Goal: Transaction & Acquisition: Purchase product/service

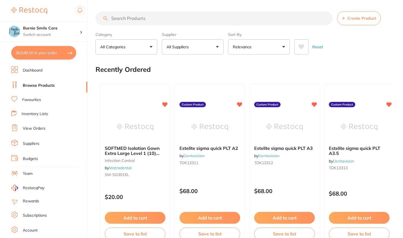
click at [47, 56] on button "$6,549.16 in your order" at bounding box center [43, 52] width 65 height 13
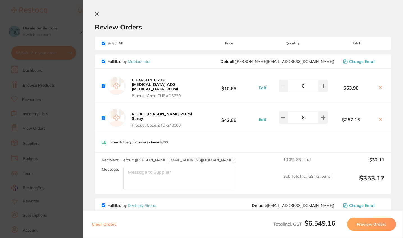
checkbox input "true"
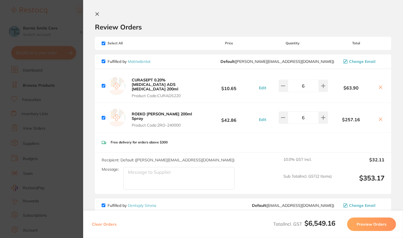
checkbox input "true"
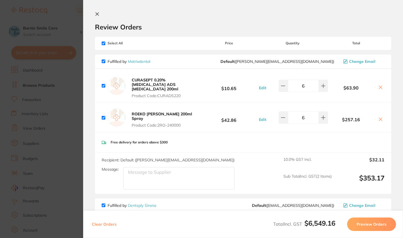
checkbox input "true"
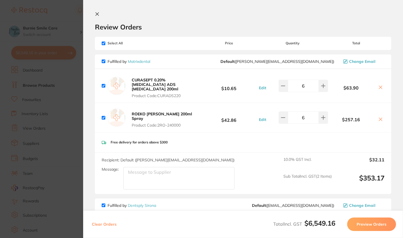
checkbox input "true"
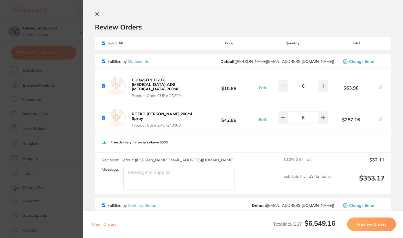
checkbox input "true"
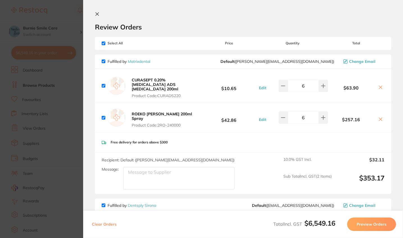
checkbox input "true"
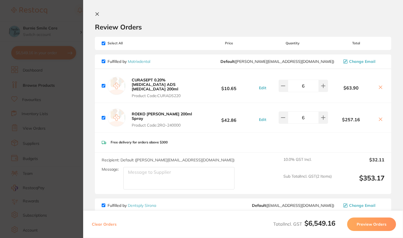
checkbox input "true"
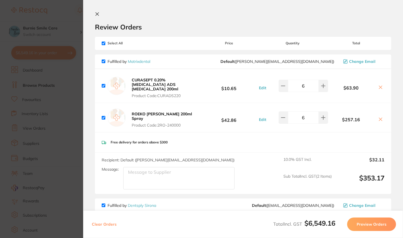
checkbox input "true"
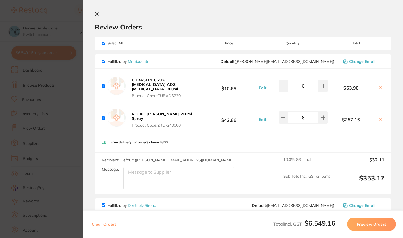
checkbox input "true"
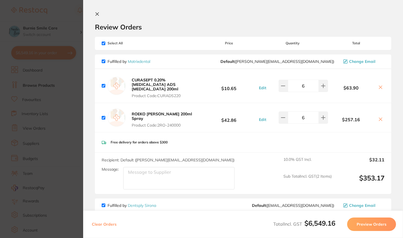
checkbox input "true"
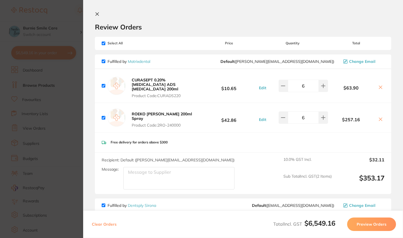
checkbox input "true"
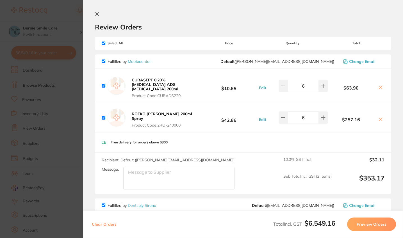
checkbox input "true"
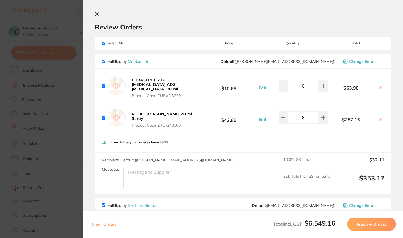
checkbox input "true"
click at [52, 85] on section "Update RRP Set your pre negotiated price for this item. Item Agreed RRP (excl. …" at bounding box center [202, 119] width 404 height 238
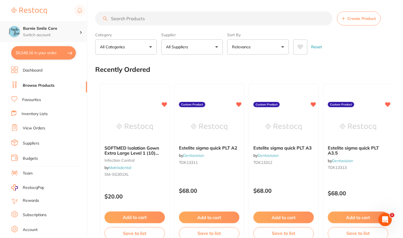
scroll to position [0, 0]
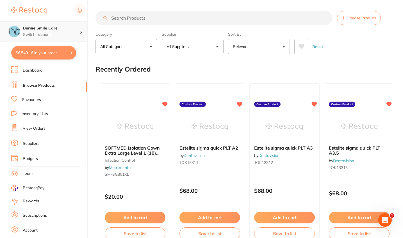
click at [45, 28] on h4 "Burnie Smile Care" at bounding box center [51, 29] width 57 height 6
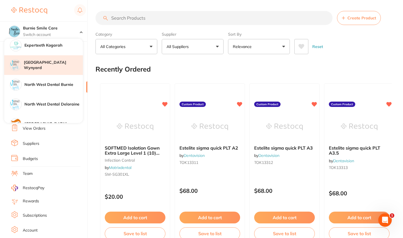
scroll to position [104, 0]
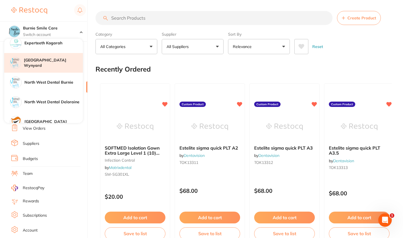
click at [56, 67] on div "[GEOGRAPHIC_DATA] Wynyard" at bounding box center [43, 63] width 79 height 20
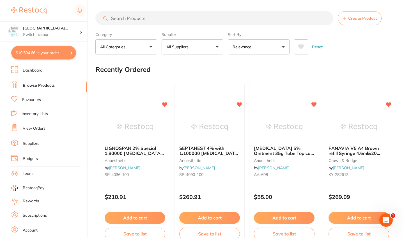
click at [206, 54] on button "All Suppliers" at bounding box center [193, 46] width 62 height 15
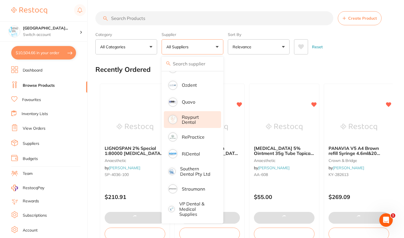
scroll to position [556, 0]
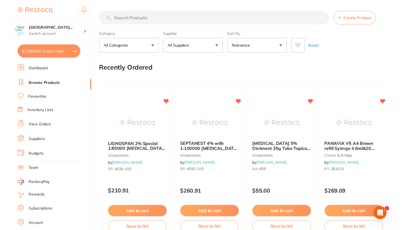
scroll to position [0, 0]
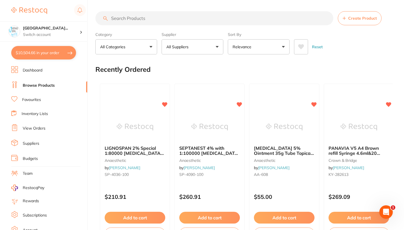
click at [208, 48] on button "All Suppliers" at bounding box center [193, 46] width 62 height 15
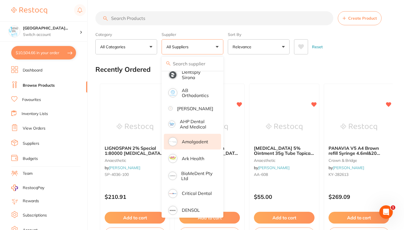
scroll to position [3, 0]
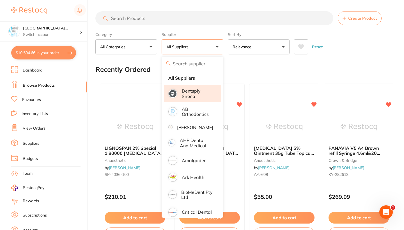
click at [192, 95] on p "Dentsply Sirona" at bounding box center [197, 93] width 31 height 10
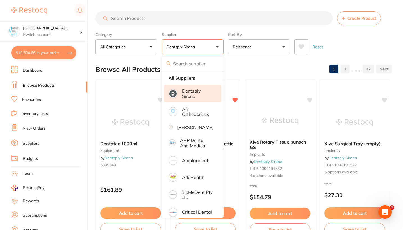
scroll to position [0, 0]
click at [192, 95] on p "Dentsply Sirona" at bounding box center [197, 93] width 31 height 10
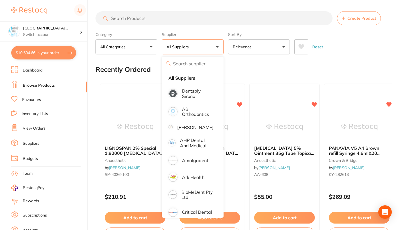
click at [342, 54] on div "Reset" at bounding box center [340, 45] width 93 height 20
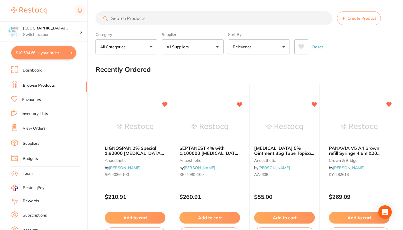
click at [208, 52] on button "All Suppliers" at bounding box center [193, 46] width 62 height 15
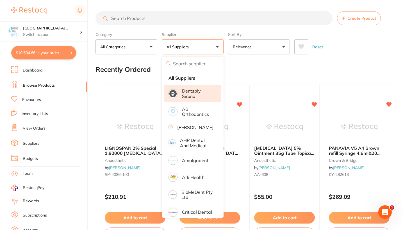
click at [196, 92] on p "Dentsply Sirona" at bounding box center [197, 93] width 31 height 10
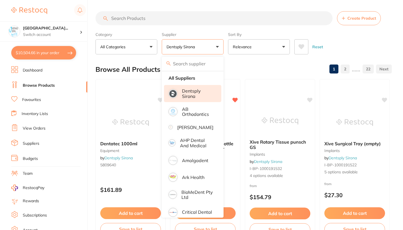
click at [146, 18] on input "search" at bounding box center [213, 18] width 237 height 14
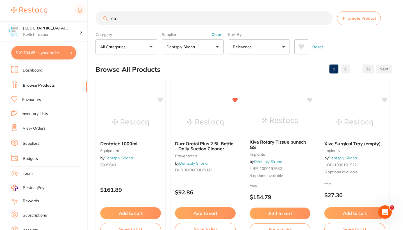
type input "c"
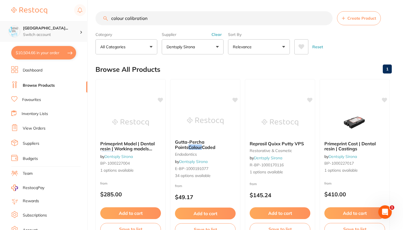
type input "colour calibration"
click at [70, 25] on div "North West Dental Wynya... Switch account" at bounding box center [43, 31] width 87 height 20
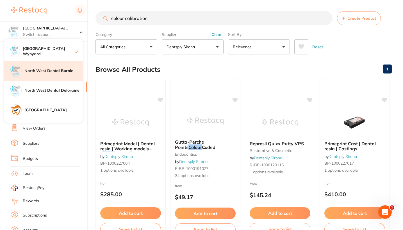
scroll to position [119, 0]
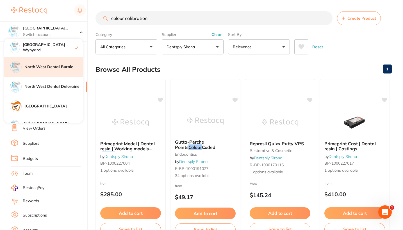
click at [66, 71] on div "North West Dental Burnie" at bounding box center [43, 67] width 79 height 20
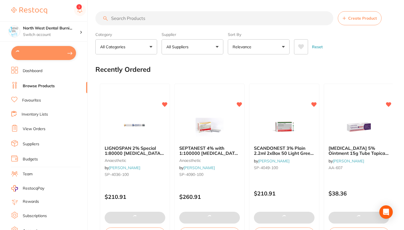
click at [52, 35] on p "Switch account" at bounding box center [51, 35] width 57 height 6
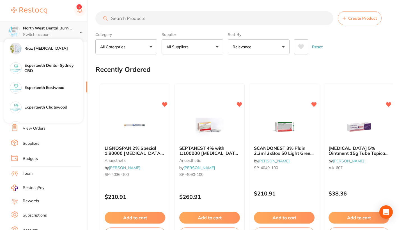
click at [58, 34] on p "Switch account" at bounding box center [51, 35] width 57 height 6
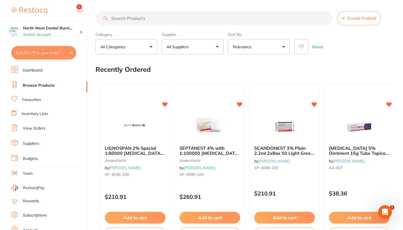
click at [51, 101] on li "Favourites" at bounding box center [49, 99] width 76 height 7
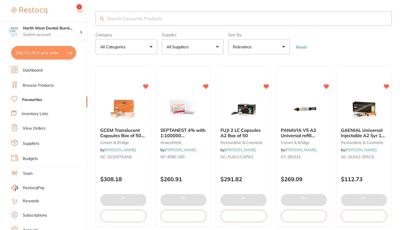
click at [200, 46] on button "All Suppliers" at bounding box center [193, 46] width 62 height 15
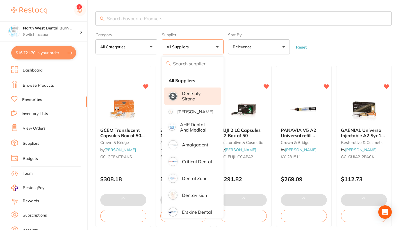
click at [200, 98] on p "Dentsply Sirona" at bounding box center [197, 96] width 31 height 10
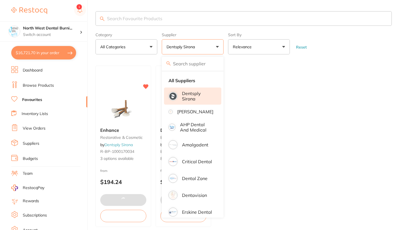
click at [334, 42] on form "Category All Categories All Categories equipment restorative & cosmetic Clear C…" at bounding box center [243, 42] width 296 height 24
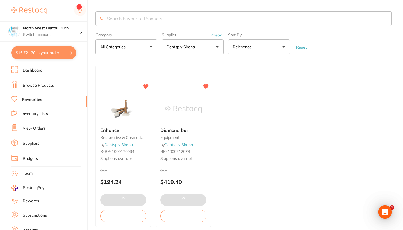
click at [42, 127] on link "View Orders" at bounding box center [34, 129] width 23 height 6
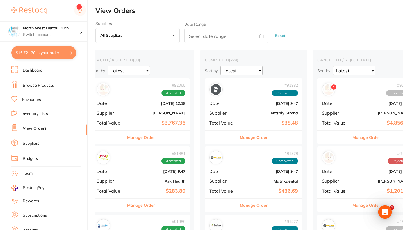
click at [140, 42] on button "All suppliers +0" at bounding box center [137, 35] width 84 height 15
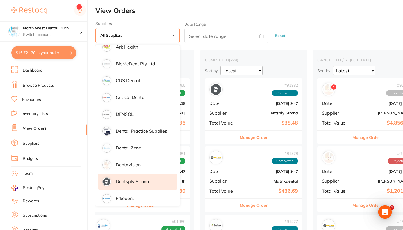
scroll to position [126, 0]
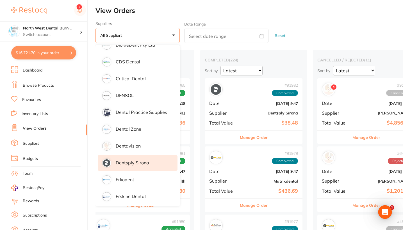
click at [149, 165] on li "Dentsply Sirona" at bounding box center [138, 163] width 80 height 16
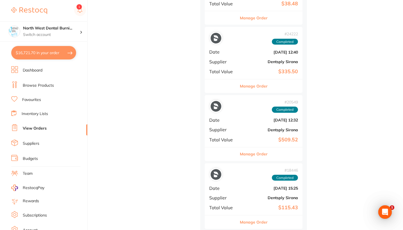
scroll to position [1141, 0]
click at [252, 196] on b "Dentsply Sirona" at bounding box center [270, 198] width 56 height 4
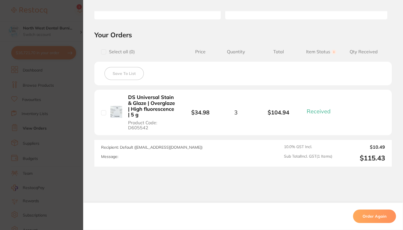
click at [74, 169] on section "Order ID: Restocq- 18446 Order Information 1 Received Completed Order Order Dat…" at bounding box center [201, 115] width 403 height 230
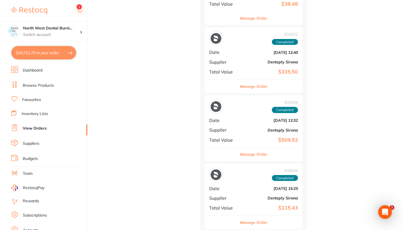
click at [249, 148] on button "Manage Order" at bounding box center [254, 154] width 28 height 13
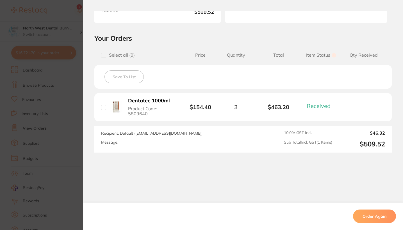
click at [46, 163] on section "Order ID: Restocq- 20549 Order Information 1 Received Completed Order Order Dat…" at bounding box center [201, 115] width 403 height 230
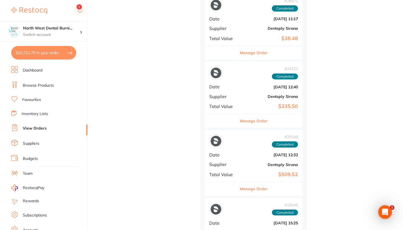
scroll to position [1106, 0]
click at [258, 92] on div "# 24222 Completed Date Dec 12 2023, 12:40 Supplier Dentsply Sirona Total Value …" at bounding box center [254, 88] width 98 height 52
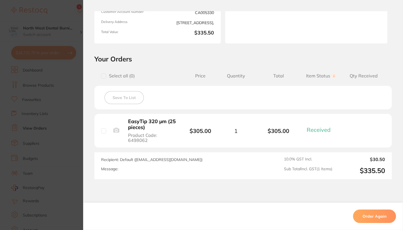
click at [51, 146] on section "Order ID: Restocq- 24222 Order Information 1 Received Completed Order Order Dat…" at bounding box center [201, 115] width 403 height 230
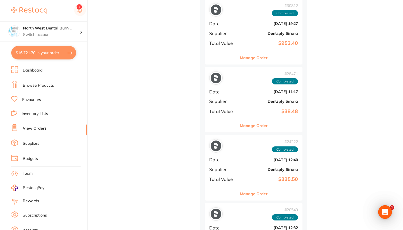
scroll to position [1031, 0]
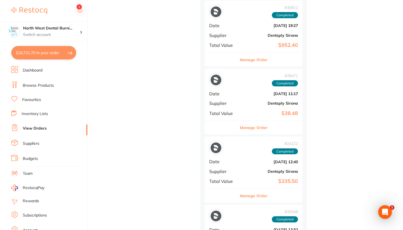
click at [261, 81] on div "# 28471 Completed Date Feb 13 2024, 11:17 Supplier Dentsply Sirona Total Value …" at bounding box center [254, 95] width 98 height 52
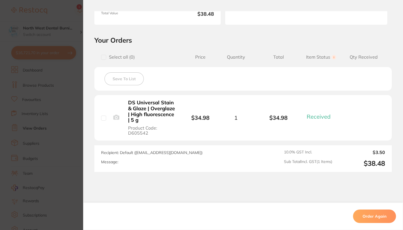
click at [39, 127] on section "Order ID: Restocq- 28471 Order Information 1 Received Completed Order Order Dat…" at bounding box center [201, 115] width 403 height 230
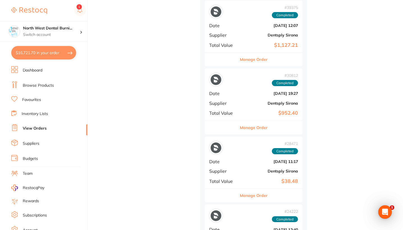
scroll to position [963, 0]
click at [246, 92] on b "Mar 5 2024, 19:27" at bounding box center [270, 94] width 56 height 4
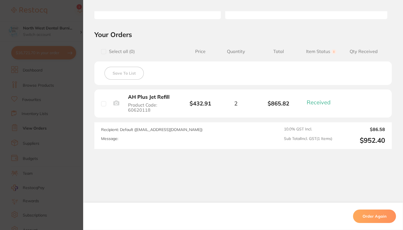
click at [65, 149] on section "Order ID: Restocq- 30812 Order Information 1 Received Completed Order Order Dat…" at bounding box center [201, 115] width 403 height 230
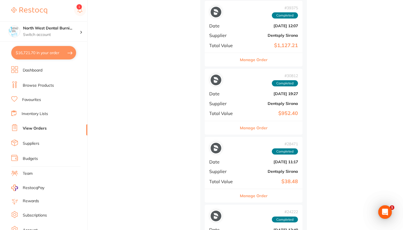
scroll to position [894, 0]
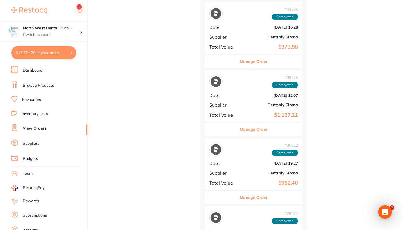
click at [253, 93] on b "May 22 2024, 12:07" at bounding box center [270, 95] width 56 height 4
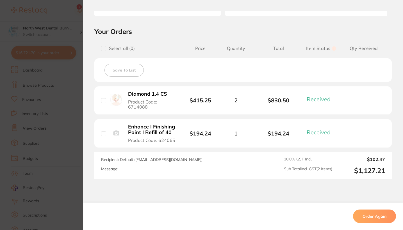
click at [36, 160] on section "Order ID: Restocq- 39375 Order Information 2 Received Completed Order Order Dat…" at bounding box center [201, 115] width 403 height 230
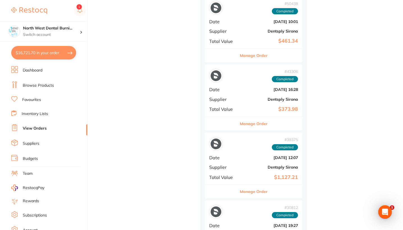
click at [254, 96] on div "# 43306 Completed Date Jun 24 2024, 16:28 Supplier Dentsply Sirona Total Value …" at bounding box center [254, 91] width 98 height 52
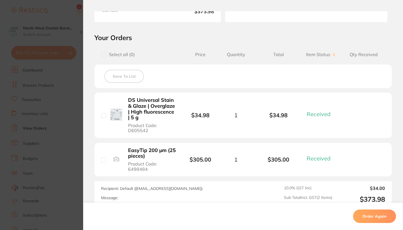
click at [61, 154] on section "Order ID: Restocq- 43306 Order Information 2 Received Completed Order Order Dat…" at bounding box center [201, 115] width 403 height 230
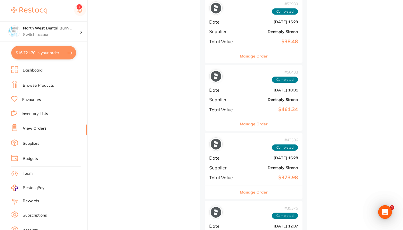
click at [249, 87] on div "# 50438 Completed Date Aug 23 2024, 10:01 Supplier Dentsply Sirona Total Value …" at bounding box center [254, 91] width 98 height 52
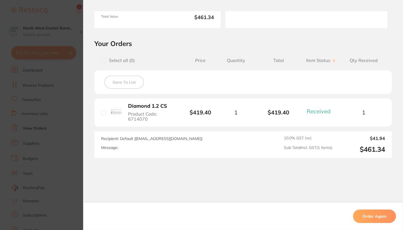
click at [36, 145] on section "Order ID: Restocq- 50438 Order Information 1 Received Completed Order Order Dat…" at bounding box center [201, 115] width 403 height 230
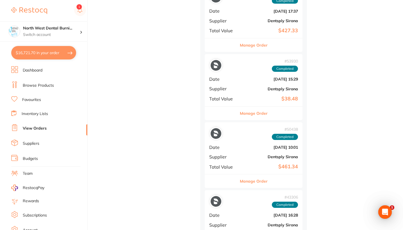
click at [251, 88] on div "# 53930 Completed Date Sept 20 2024, 15:29 Supplier Dentsply Sirona Total Value…" at bounding box center [254, 80] width 98 height 52
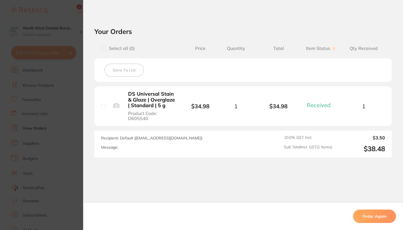
click at [6, 146] on section "Order ID: Restocq- 53930 Order Information 1 Received Completed Order Order Dat…" at bounding box center [201, 115] width 403 height 230
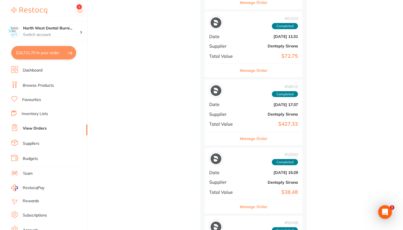
click at [258, 103] on div "# 58015 Completed Date Oct 24 2024, 17:37 Supplier Dentsply Sirona Total Value …" at bounding box center [254, 105] width 98 height 52
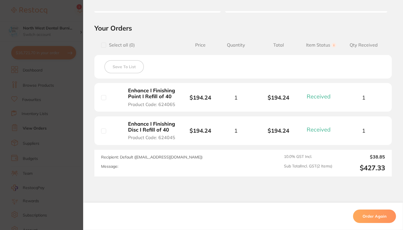
click at [57, 116] on section "Order ID: Restocq- 58015 Order Information 2 Received Completed Order Order Dat…" at bounding box center [201, 115] width 403 height 230
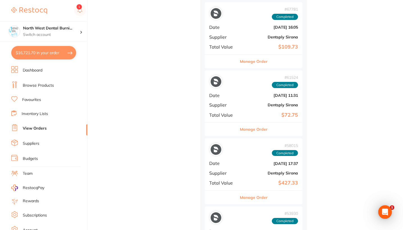
click at [253, 97] on div "# 61524 Completed Date Nov 21 2024, 11:31 Supplier Dentsply Sirona Total Value …" at bounding box center [254, 96] width 98 height 52
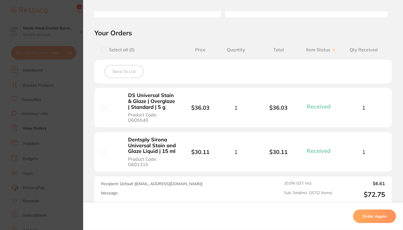
click at [56, 119] on section "Order ID: Restocq- 61524 Order Information 2 Received Completed Order Order Dat…" at bounding box center [201, 115] width 403 height 230
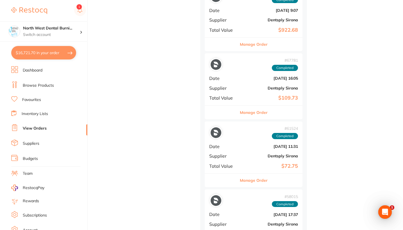
click at [264, 88] on div "# 67781 Completed Date Jan 23 2025, 16:05 Supplier Dentsply Sirona Total Value …" at bounding box center [254, 79] width 98 height 52
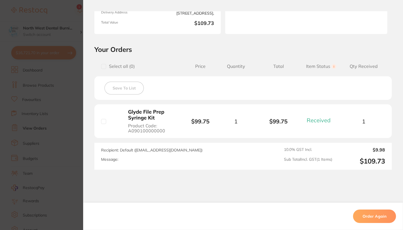
click at [41, 138] on section "Order ID: Restocq- 67781 Order Information 1 Received Completed Order Order Dat…" at bounding box center [201, 115] width 403 height 230
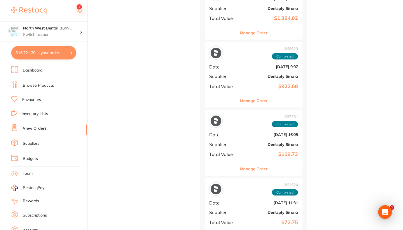
click at [250, 84] on b "$922.68" at bounding box center [270, 87] width 56 height 6
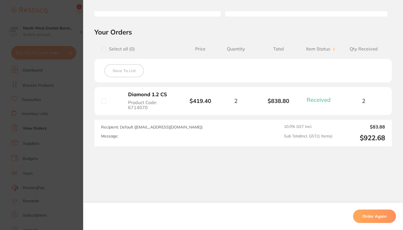
click at [84, 116] on section "Your Orders Select all ( 0 ) Price Quantity Total Item Status You can use this …" at bounding box center [243, 87] width 320 height 119
click at [73, 120] on section "Order ID: Restocq- 68629 Order Information 1 Received Completed Order Order Dat…" at bounding box center [201, 115] width 403 height 230
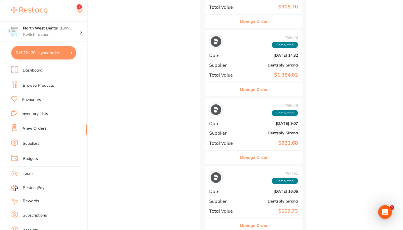
click at [246, 64] on b "Dentsply Sirona" at bounding box center [270, 65] width 56 height 4
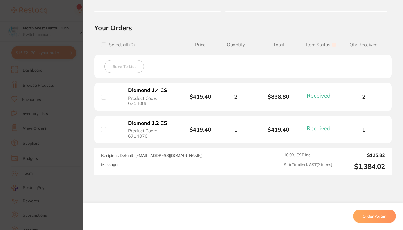
click at [56, 99] on section "Order ID: Restocq- 69673 Order Information 2 Received Completed Order Order Dat…" at bounding box center [201, 115] width 403 height 230
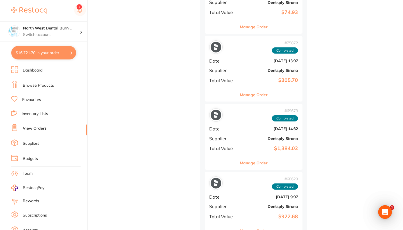
click at [247, 63] on div "# 75872 Completed Date Apr 4 2025, 13:07 Supplier Dentsply Sirona Total Value $…" at bounding box center [254, 62] width 98 height 52
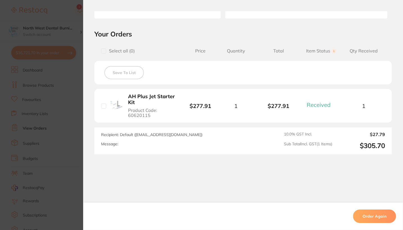
click at [36, 144] on section "Order ID: Restocq- 75872 Order Information 1 Received Completed Order Order Dat…" at bounding box center [201, 115] width 403 height 230
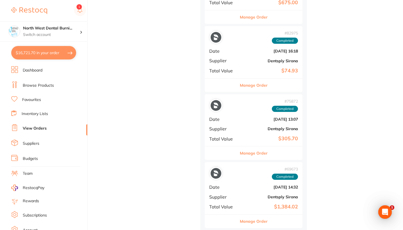
click at [246, 53] on div "# 82975 Completed Date Jun 11 2025, 16:18 Supplier Dentsply Sirona Total Value …" at bounding box center [254, 52] width 98 height 52
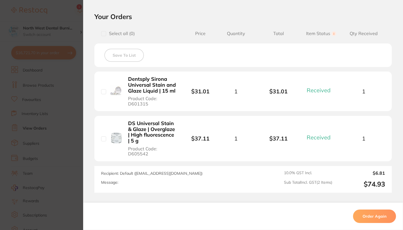
click at [41, 135] on section "Order ID: Restocq- 82975 Order Information 2 Received Completed Order Order Dat…" at bounding box center [201, 115] width 403 height 230
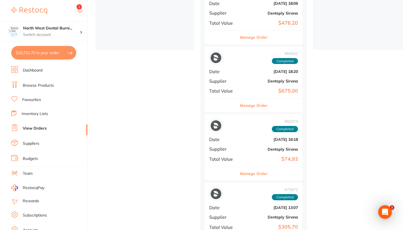
click at [252, 75] on div "# 84652 Completed Date Jun 28 2025, 18:20 Supplier Dentsply Sirona Total Value …" at bounding box center [254, 73] width 98 height 52
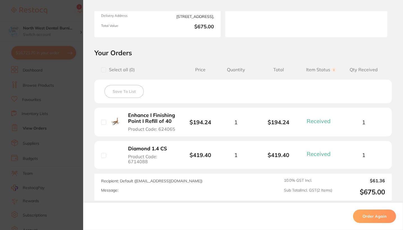
click at [52, 135] on section "Order ID: Restocq- 84652 Order Information 2 Received Completed Order Order Dat…" at bounding box center [201, 115] width 403 height 230
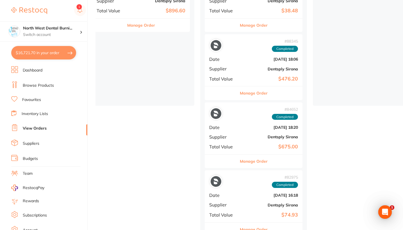
click at [245, 73] on div "# 88345 Completed Date Jul 31 2025, 18:06 Supplier Dentsply Sirona Total Value …" at bounding box center [254, 60] width 98 height 52
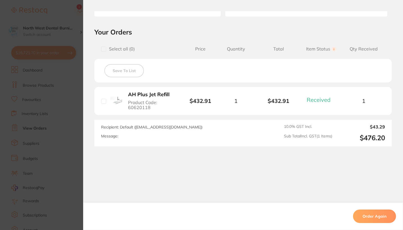
click at [31, 142] on section "Order ID: Restocq- 88345 Order Information 1 Received Completed Order Order Dat…" at bounding box center [201, 115] width 403 height 230
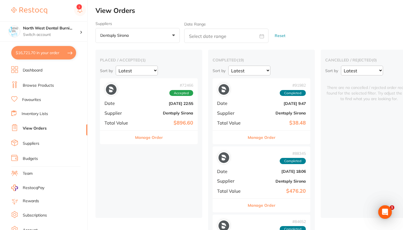
scroll to position [0, 8]
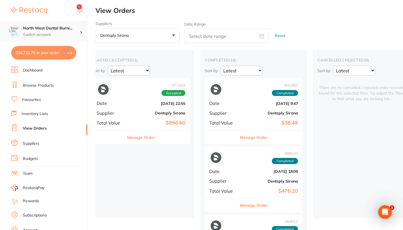
click at [53, 38] on div "North West Dental Burni... Switch account" at bounding box center [43, 31] width 87 height 20
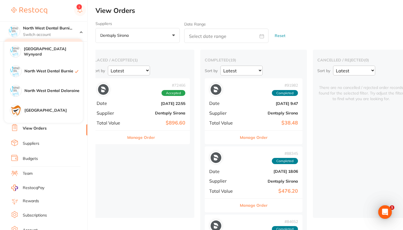
scroll to position [115, 0]
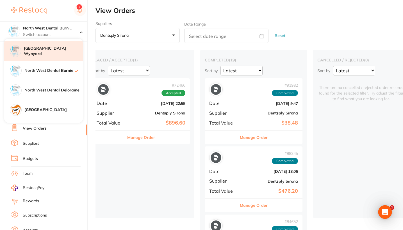
click at [62, 56] on div "[GEOGRAPHIC_DATA] Wynyard" at bounding box center [43, 51] width 79 height 20
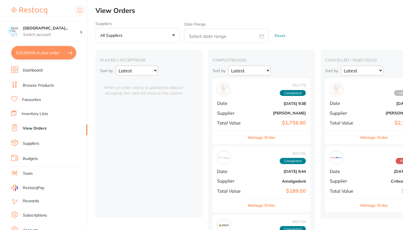
type input "1"
click at [52, 54] on button "$10,504.66 in your order" at bounding box center [43, 52] width 65 height 13
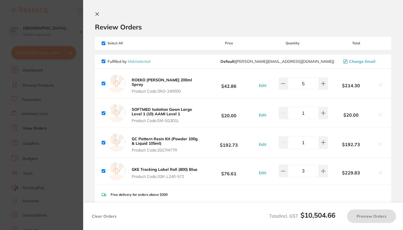
checkbox input "true"
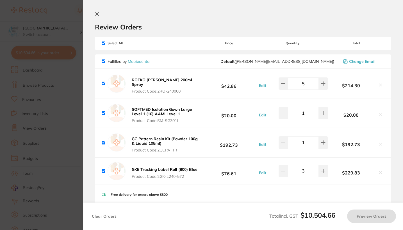
checkbox input "true"
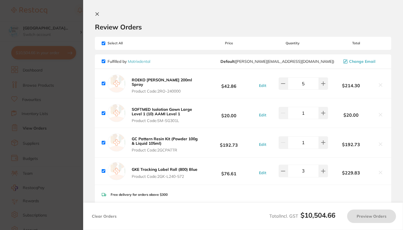
checkbox input "true"
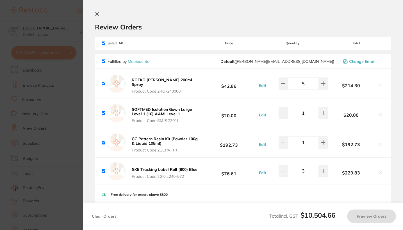
checkbox input "true"
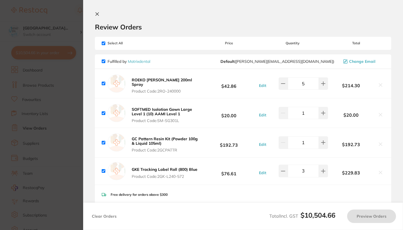
checkbox input "true"
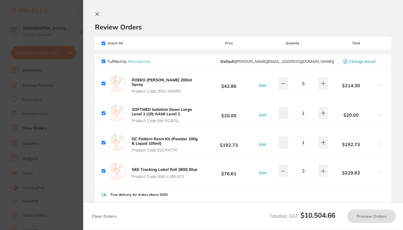
checkbox input "true"
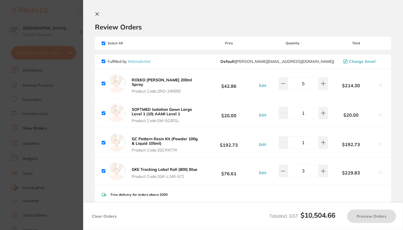
checkbox input "true"
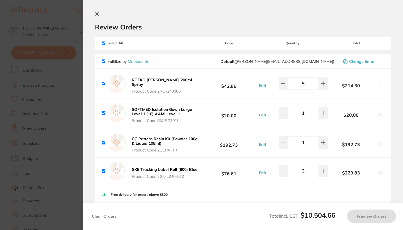
checkbox input "true"
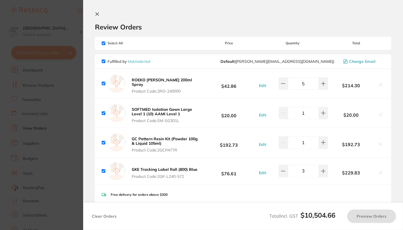
checkbox input "true"
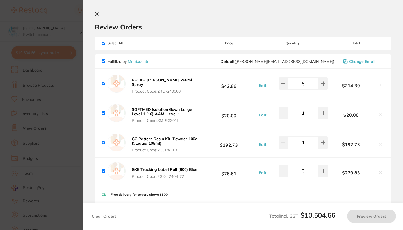
checkbox input "true"
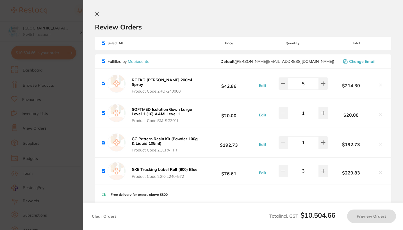
checkbox input "true"
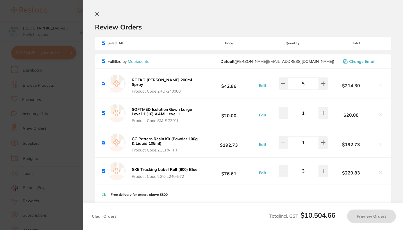
checkbox input "true"
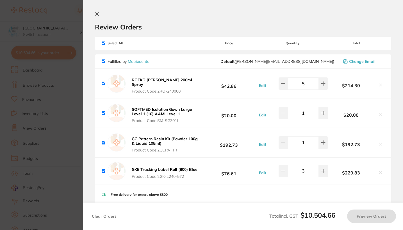
checkbox input "true"
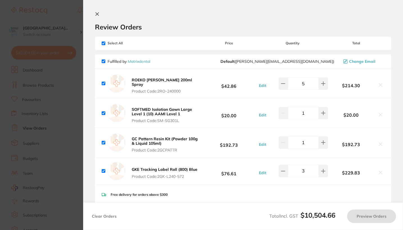
checkbox input "true"
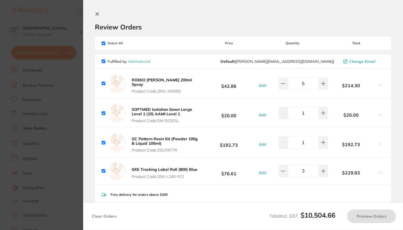
checkbox input "true"
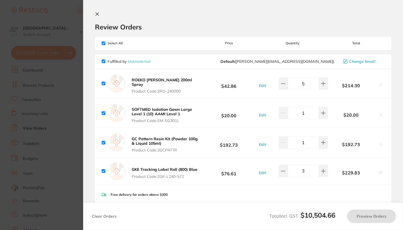
checkbox input "true"
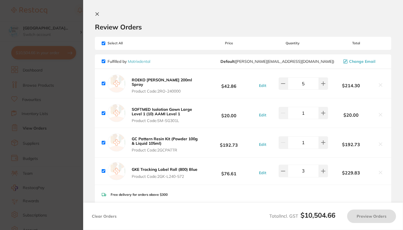
checkbox input "true"
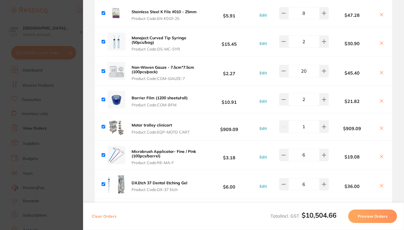
scroll to position [1067, 0]
click at [381, 130] on icon at bounding box center [382, 128] width 4 height 4
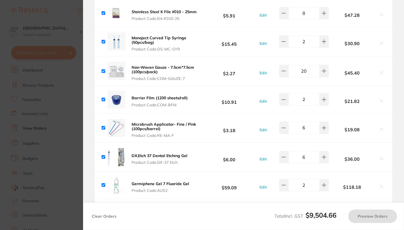
checkbox input "true"
click at [63, 60] on section "Update RRP Set your pre negotiated price for this item. Item Agreed RRP (excl. …" at bounding box center [202, 115] width 404 height 230
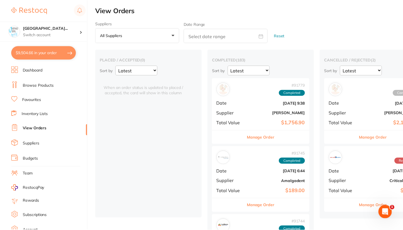
scroll to position [0, 0]
click at [55, 86] on li "Browse Products" at bounding box center [49, 85] width 76 height 8
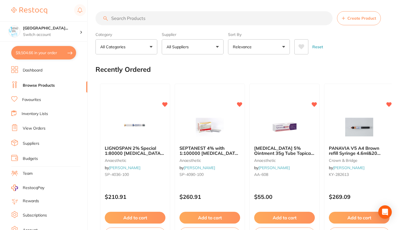
click at [152, 18] on input "search" at bounding box center [213, 18] width 237 height 14
type input "O"
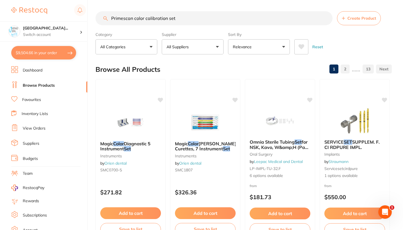
click at [211, 48] on button "All Suppliers" at bounding box center [193, 46] width 62 height 15
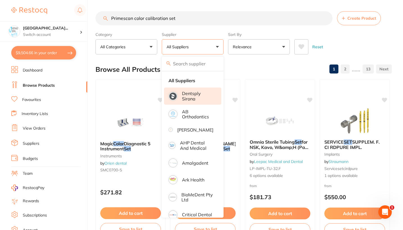
click at [201, 98] on p "Dentsply Sirona" at bounding box center [197, 96] width 31 height 10
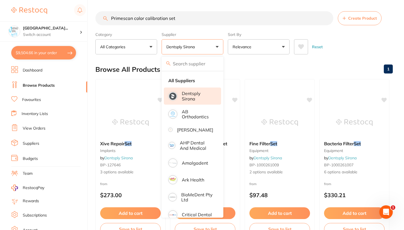
click at [342, 46] on div "Reset" at bounding box center [341, 45] width 94 height 20
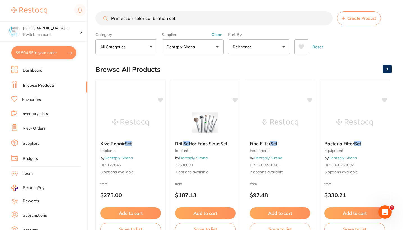
click at [185, 22] on input "Primescan color calibration set" at bounding box center [213, 18] width 237 height 14
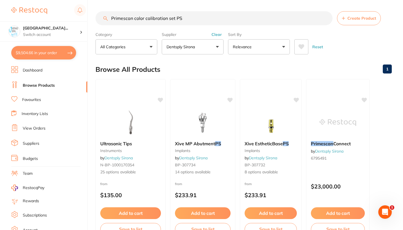
click at [195, 21] on input "Primescan color calibration set PS" at bounding box center [213, 18] width 237 height 14
drag, startPoint x: 193, startPoint y: 21, endPoint x: 109, endPoint y: 18, distance: 84.3
click at [109, 18] on input "Primescan color calibration set PS" at bounding box center [213, 18] width 237 height 14
type input "Primescan color calibration set PS"
click at [219, 37] on button "Clear" at bounding box center [217, 34] width 14 height 5
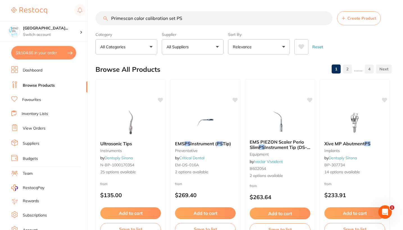
click at [195, 23] on input "Primescan color calibration set PS" at bounding box center [213, 18] width 237 height 14
drag, startPoint x: 186, startPoint y: 15, endPoint x: 99, endPoint y: 14, distance: 86.5
click at [99, 14] on input "Primescan color calibration set PS" at bounding box center [213, 18] width 237 height 14
drag, startPoint x: 196, startPoint y: 20, endPoint x: 104, endPoint y: 19, distance: 92.7
click at [104, 19] on div "Primescan color calibration set PS Create Product" at bounding box center [243, 18] width 296 height 14
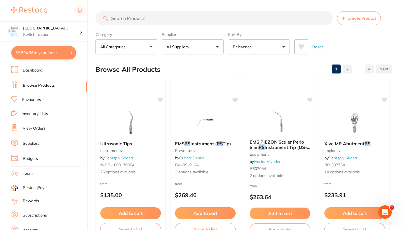
paste input "6669811"
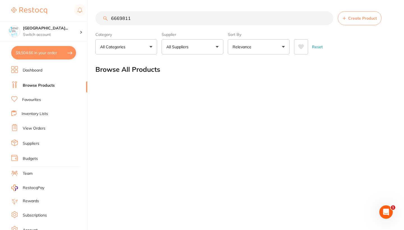
click at [186, 21] on input "6669811" at bounding box center [214, 18] width 238 height 14
type input "6669811 D36"
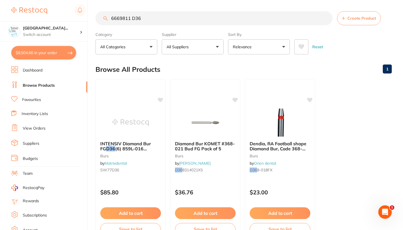
click at [156, 21] on input "6669811 D36" at bounding box center [213, 18] width 237 height 14
drag, startPoint x: 153, startPoint y: 23, endPoint x: 99, endPoint y: 22, distance: 53.9
click at [99, 22] on input "6669811 D36" at bounding box center [213, 18] width 237 height 14
drag, startPoint x: 154, startPoint y: 17, endPoint x: 102, endPoint y: 17, distance: 51.4
click at [102, 17] on input "6669811 D36" at bounding box center [213, 18] width 237 height 14
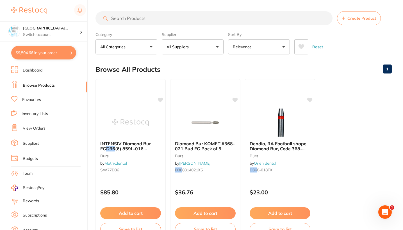
paste input "Primescan color calibration set"
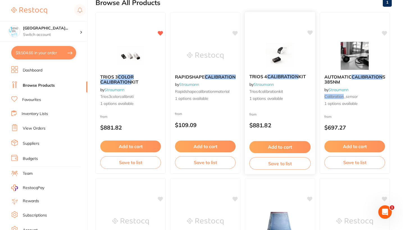
scroll to position [88, 0]
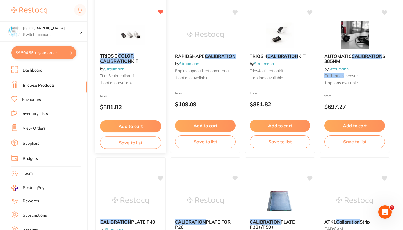
click at [135, 100] on div "from $881.82" at bounding box center [130, 103] width 70 height 20
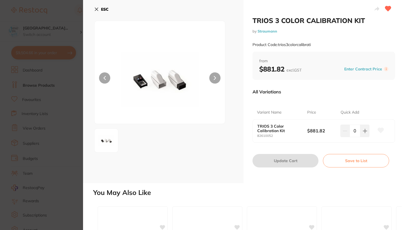
click at [66, 145] on section "TRIOS 3 COLOR CALIBRATION KIT by Straumann Product Code: trios3colorcalibrati E…" at bounding box center [202, 115] width 404 height 230
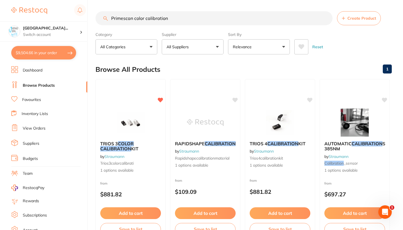
drag, startPoint x: 175, startPoint y: 21, endPoint x: 146, endPoint y: 19, distance: 28.4
click at [146, 19] on input "Primescan color calibration" at bounding box center [213, 18] width 237 height 14
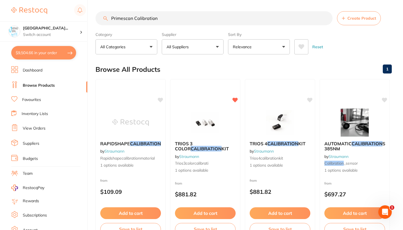
click at [135, 17] on input "Primescan Calibration" at bounding box center [213, 18] width 237 height 14
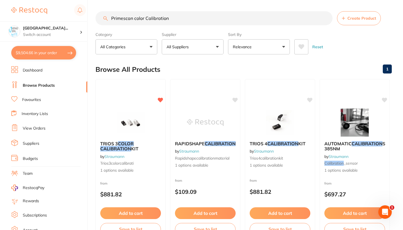
click at [351, 68] on div "Browse All Products 1" at bounding box center [243, 69] width 296 height 19
drag, startPoint x: 331, startPoint y: 4, endPoint x: 374, endPoint y: 42, distance: 56.9
click at [374, 42] on div "Reset" at bounding box center [340, 45] width 93 height 20
click at [197, 18] on input "Primescan color Calibration" at bounding box center [213, 18] width 237 height 14
drag, startPoint x: 183, startPoint y: 20, endPoint x: 101, endPoint y: 18, distance: 82.6
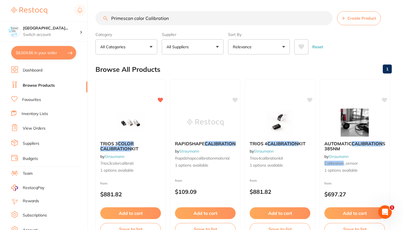
click at [101, 18] on input "Primescan color Calibration" at bounding box center [213, 18] width 237 height 14
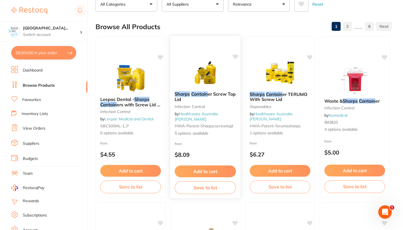
scroll to position [187, 0]
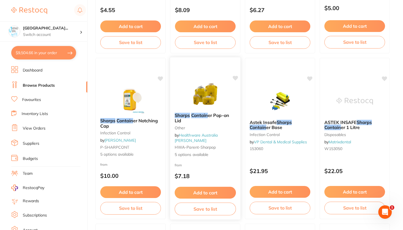
type input "sharps contain"
click at [216, 179] on p "$7.18" at bounding box center [205, 176] width 61 height 6
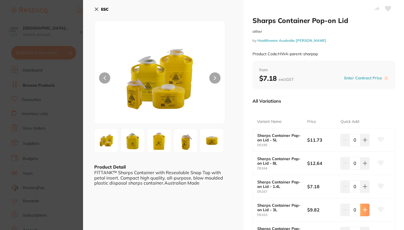
scroll to position [30, 0]
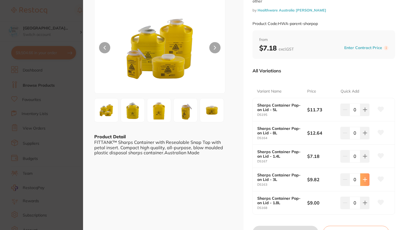
click at [364, 180] on icon at bounding box center [365, 179] width 4 height 4
type input "1"
click at [364, 180] on icon at bounding box center [365, 179] width 4 height 4
click at [300, 226] on button "Update Cart" at bounding box center [286, 232] width 66 height 13
checkbox input "false"
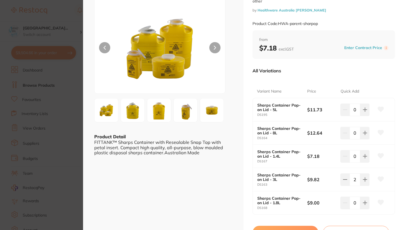
checkbox input "false"
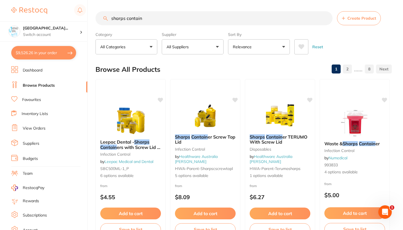
click at [51, 52] on button "$9,526.26 in your order" at bounding box center [43, 52] width 65 height 13
checkbox input "true"
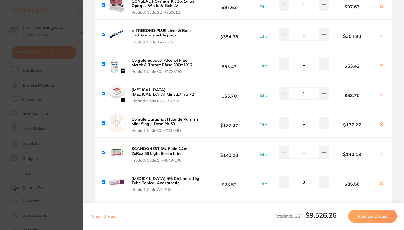
scroll to position [397, 0]
click at [34, 131] on section "Update RRP Set your pre negotiated price for this item. Item Agreed RRP (excl. …" at bounding box center [202, 115] width 404 height 230
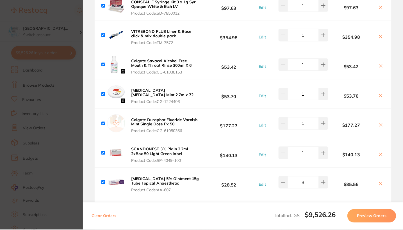
scroll to position [45, 0]
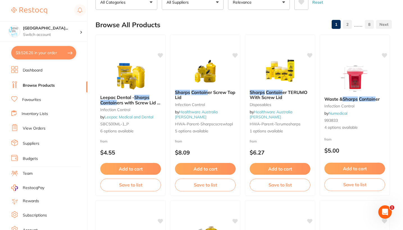
click at [33, 52] on button "$9,526.26 in your order" at bounding box center [43, 52] width 65 height 13
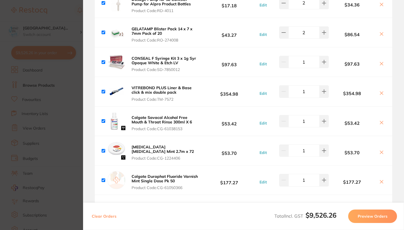
scroll to position [340, 0]
click at [78, 110] on section "Update RRP Set your pre negotiated price for this item. Item Agreed RRP (excl. …" at bounding box center [202, 115] width 404 height 230
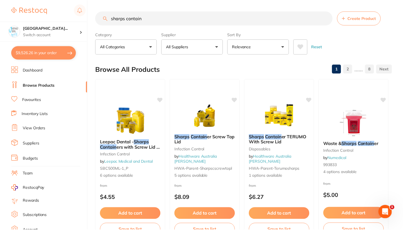
scroll to position [45, 0]
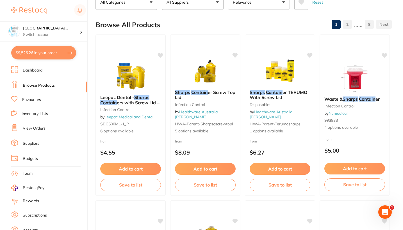
click at [50, 54] on button "$9,526.26 in your order" at bounding box center [43, 52] width 65 height 13
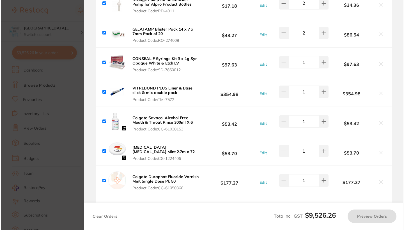
scroll to position [0, 0]
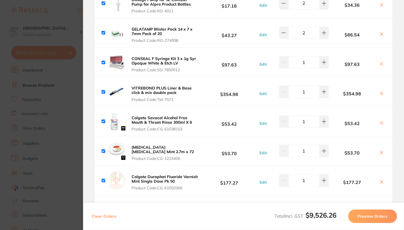
click at [382, 124] on icon at bounding box center [382, 123] width 4 height 4
checkbox input "false"
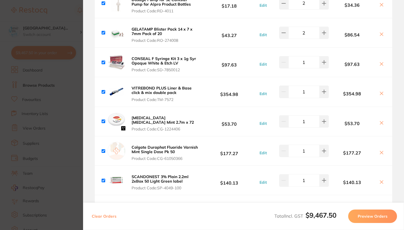
click at [29, 104] on section "Update RRP Set your pre negotiated price for this item. Item Agreed RRP (excl. …" at bounding box center [202, 115] width 404 height 230
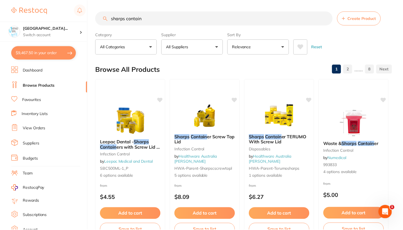
scroll to position [45, 0]
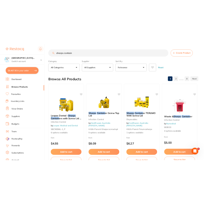
scroll to position [0, 0]
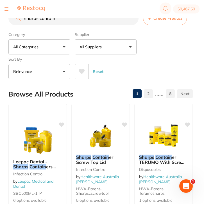
scroll to position [340, 0]
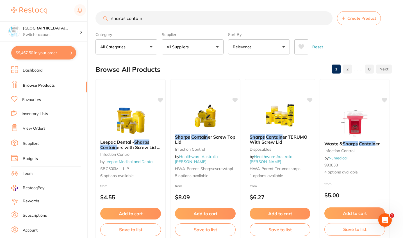
click at [34, 50] on button "$9,467.50 in your order" at bounding box center [43, 52] width 65 height 13
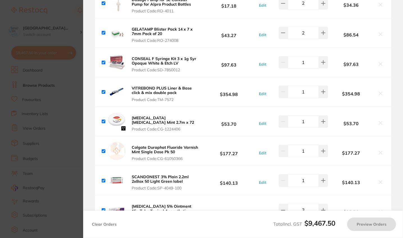
checkbox input "true"
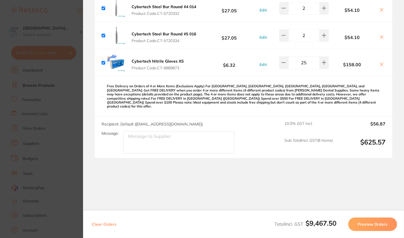
scroll to position [0, 0]
